Goal: Task Accomplishment & Management: Manage account settings

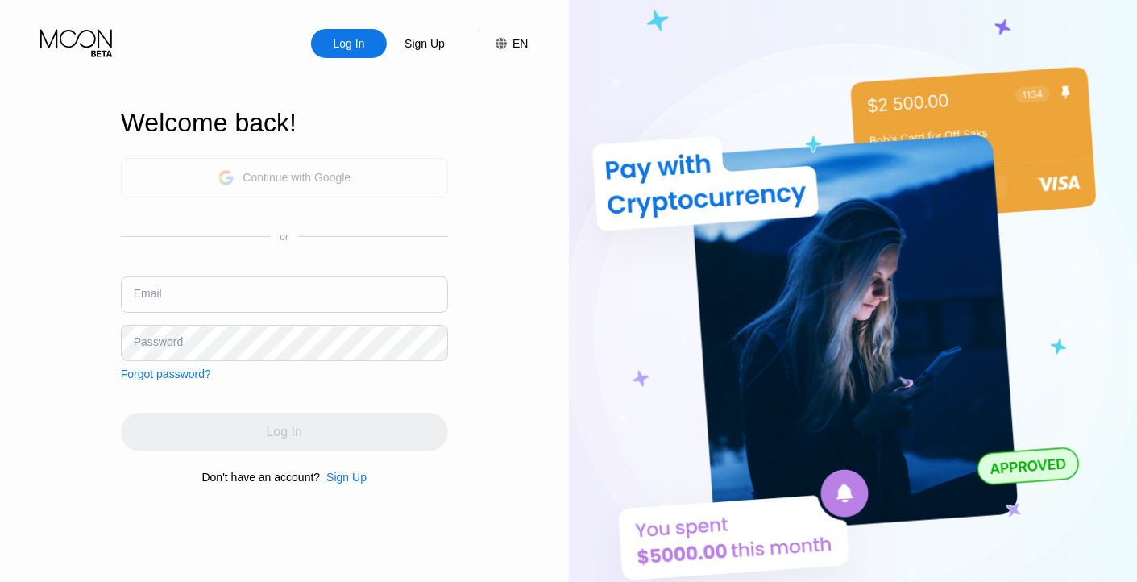
click at [283, 175] on div "Continue with Google" at bounding box center [297, 177] width 108 height 13
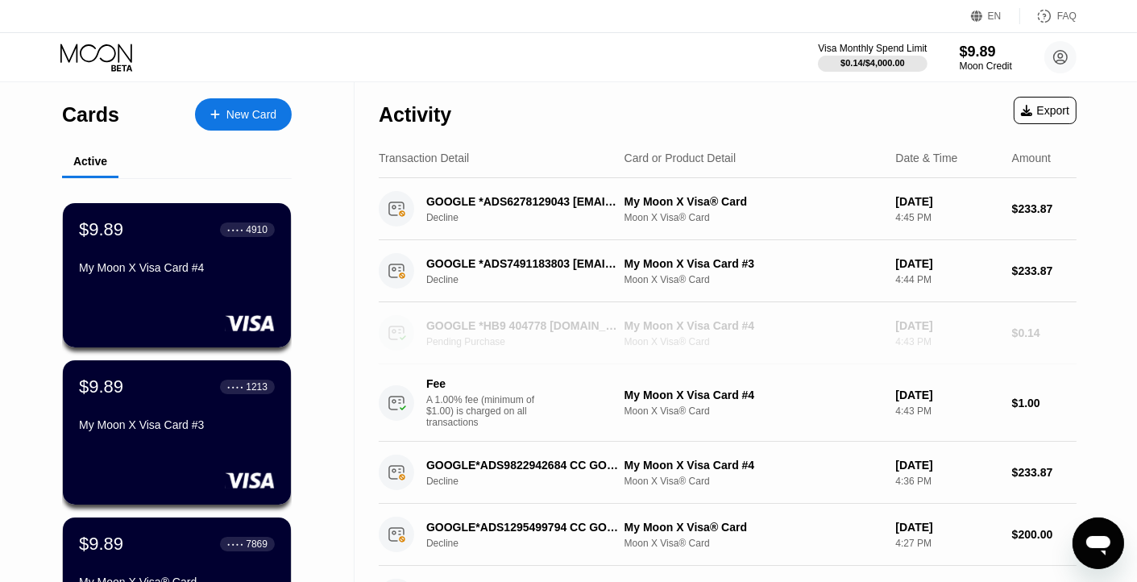
drag, startPoint x: 505, startPoint y: 329, endPoint x: 345, endPoint y: 290, distance: 164.9
click at [345, 290] on div "Cards New Card Active $9.89 ● ● ● ● 4910 My Moon X Visa Card #4 $9.89 ● ● ● ● 1…" at bounding box center [568, 584] width 1137 height 1005
